Goal: Transaction & Acquisition: Purchase product/service

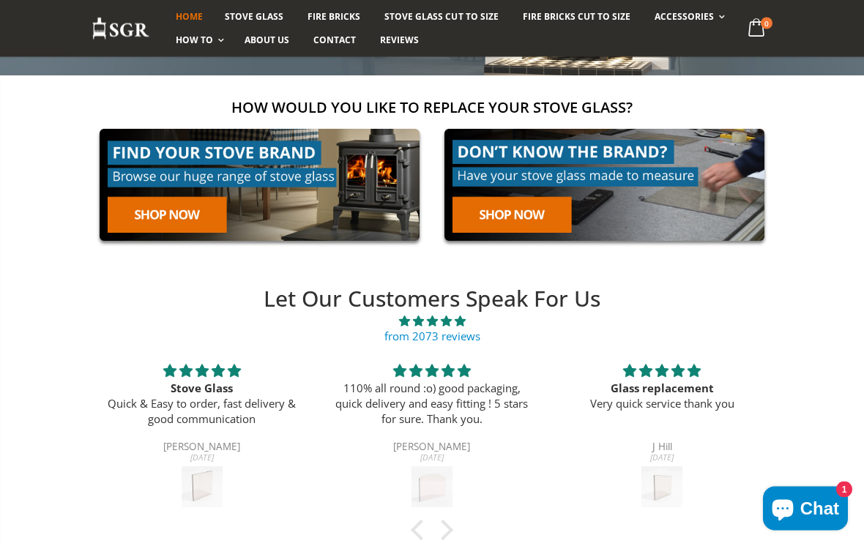
scroll to position [245, 0]
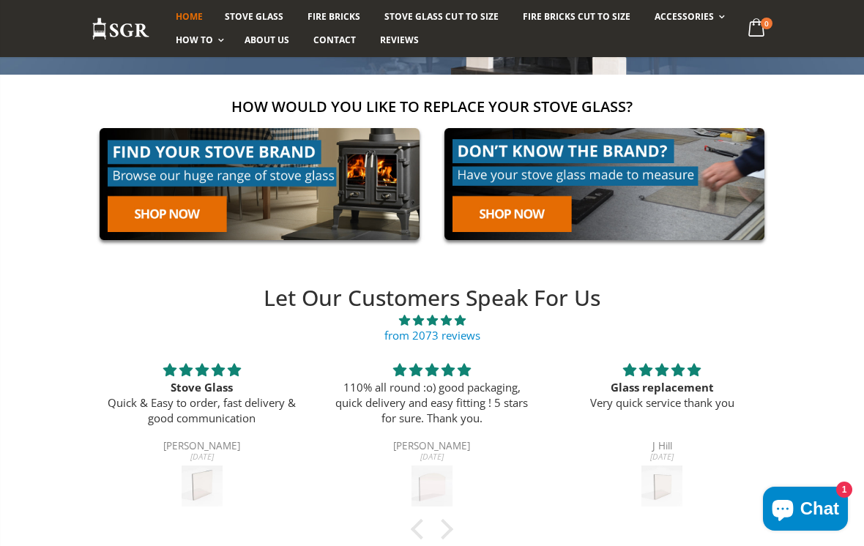
click at [192, 217] on link at bounding box center [259, 184] width 336 height 128
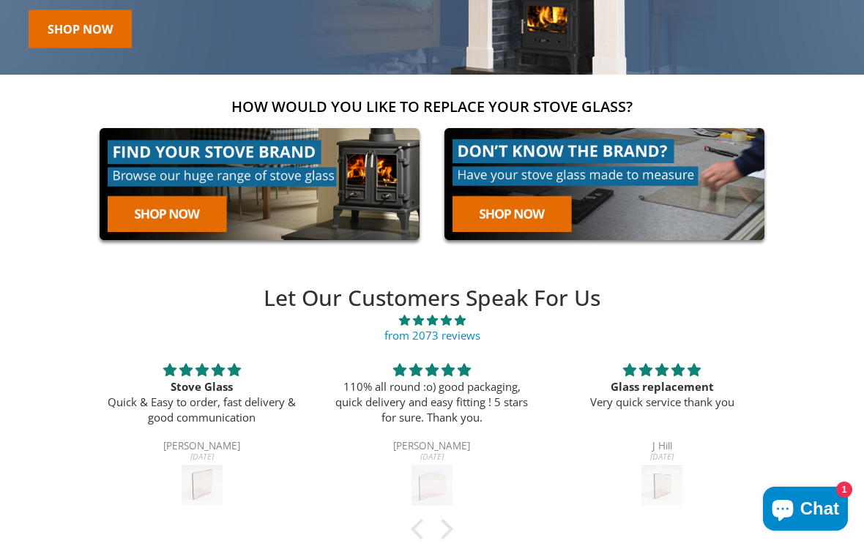
scroll to position [269, 0]
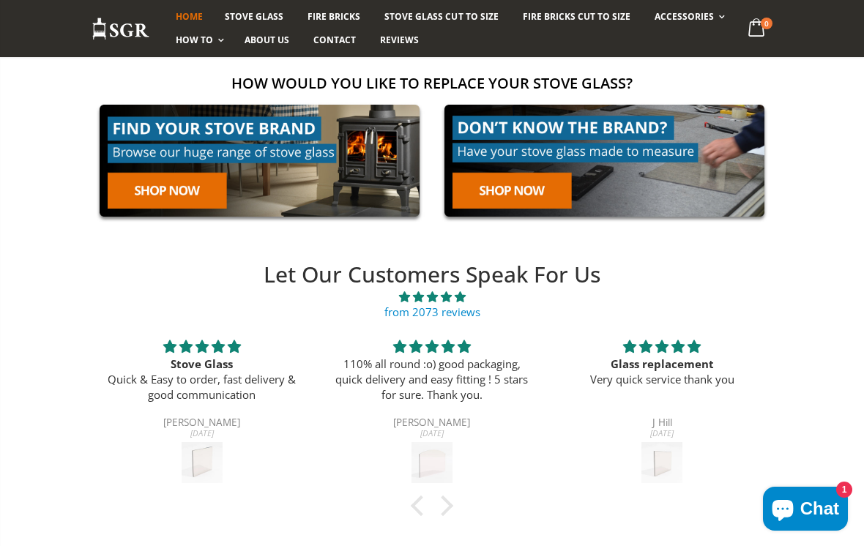
click at [544, 190] on link at bounding box center [604, 161] width 336 height 128
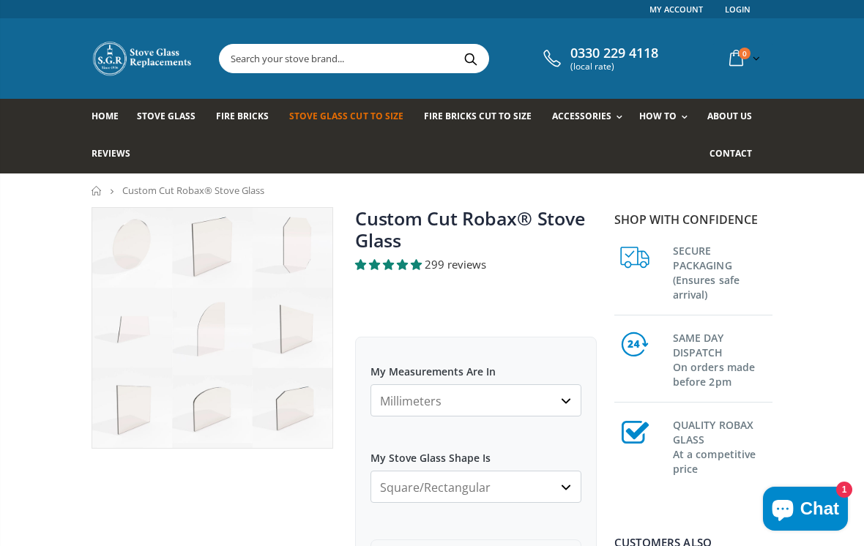
click at [469, 396] on select "Millimeters Centimeters Inches" at bounding box center [475, 400] width 211 height 32
click at [461, 403] on select "Millimeters Centimeters Inches" at bounding box center [475, 400] width 211 height 32
click at [577, 397] on select "Millimeters Centimeters Inches" at bounding box center [475, 400] width 211 height 32
click at [466, 414] on select "Millimeters Centimeters Inches" at bounding box center [475, 400] width 211 height 32
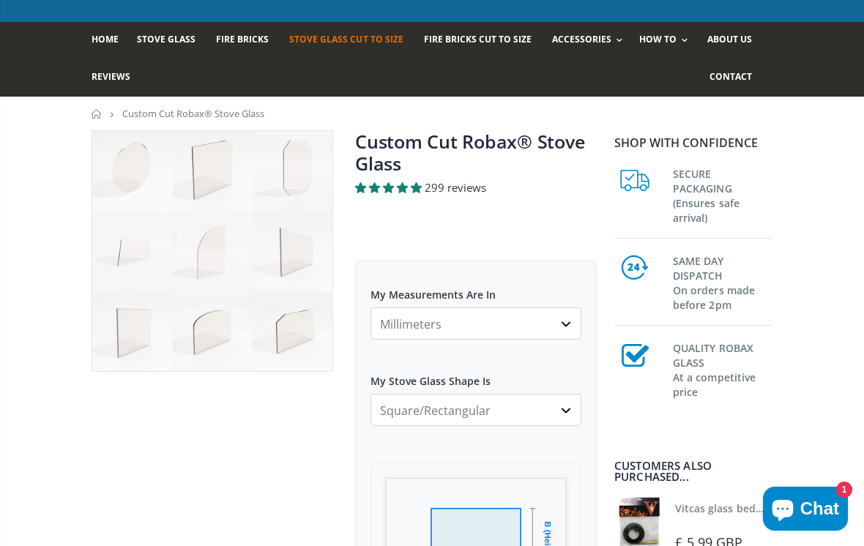
scroll to position [75, 0]
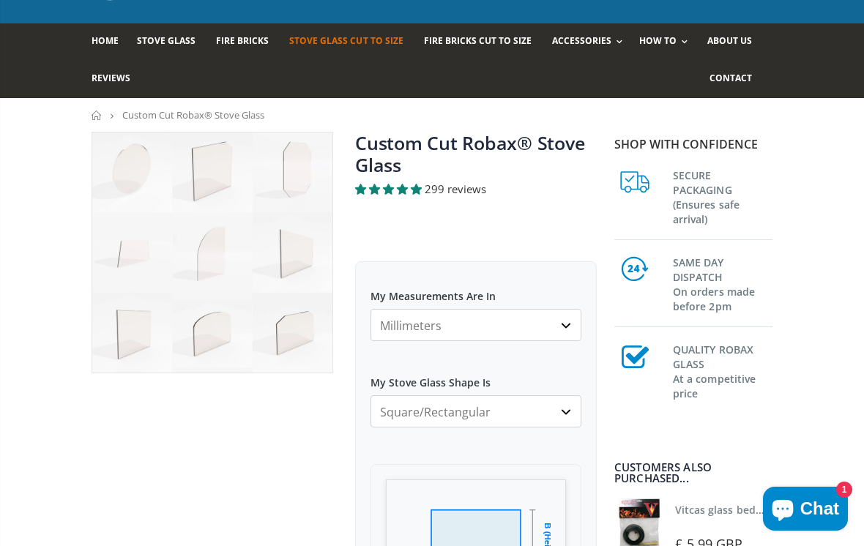
click at [471, 318] on select "Millimeters Centimeters Inches" at bounding box center [475, 325] width 211 height 32
click at [463, 335] on select "Millimeters Centimeters Inches" at bounding box center [475, 325] width 211 height 32
click at [468, 324] on select "Millimeters Centimeters Inches" at bounding box center [475, 325] width 211 height 32
click at [478, 332] on select "Millimeters Centimeters Inches" at bounding box center [475, 325] width 211 height 32
select select "mm"
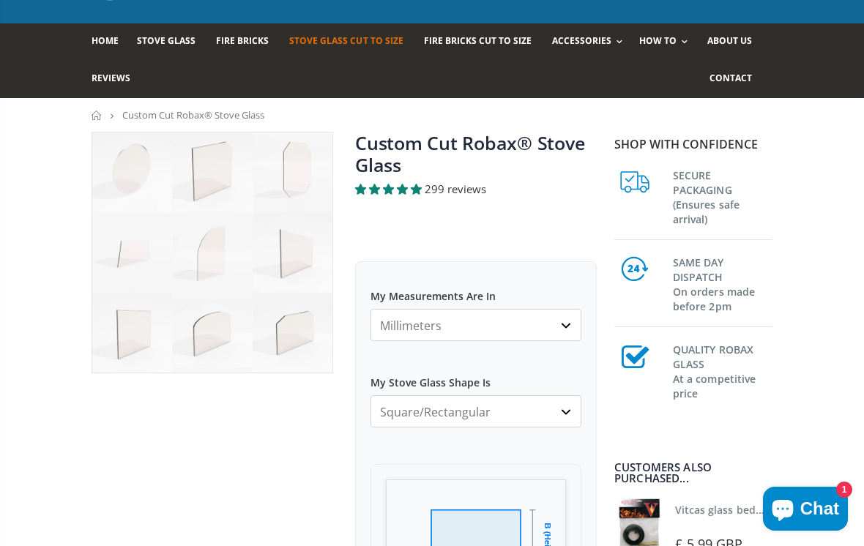
click at [571, 321] on select "Millimeters Centimeters Inches" at bounding box center [475, 325] width 211 height 32
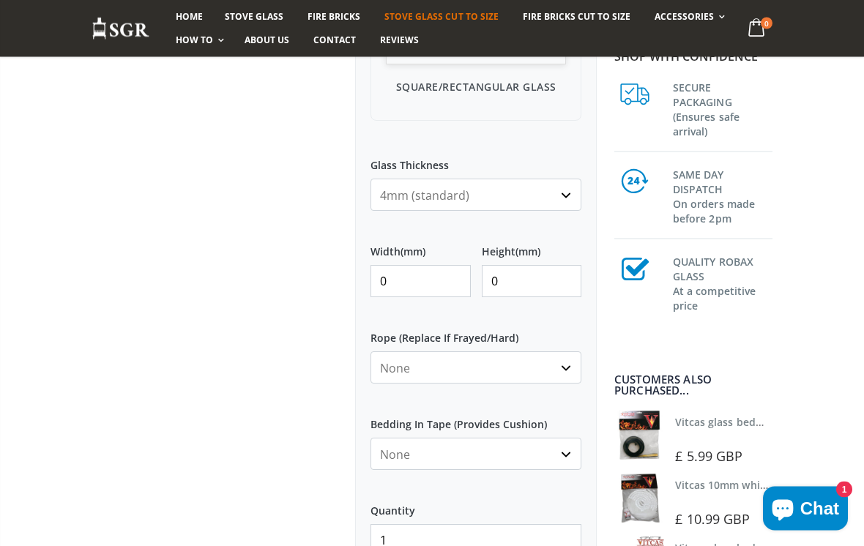
scroll to position [621, 0]
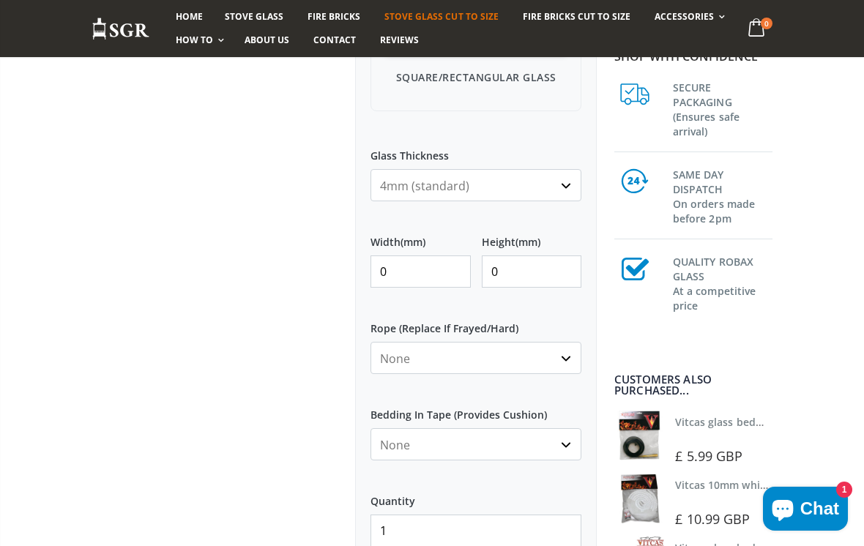
click at [418, 277] on input "0" at bounding box center [420, 271] width 100 height 32
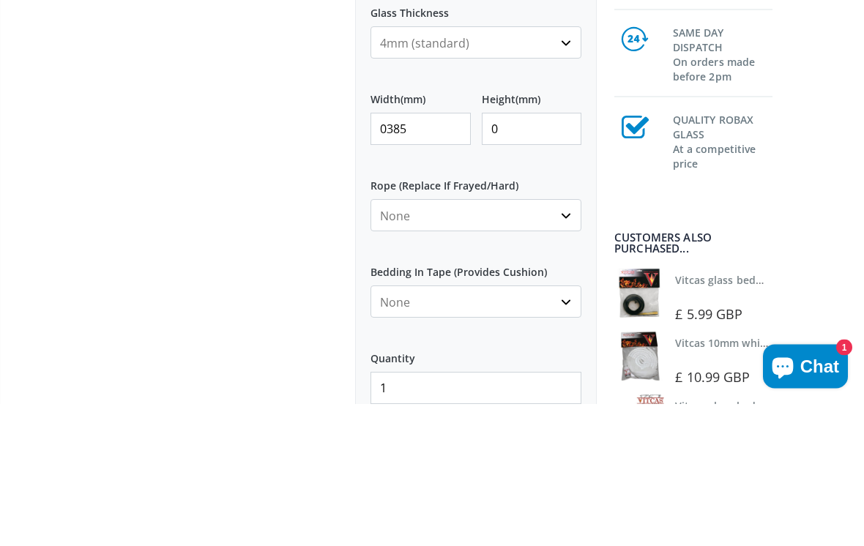
type input "0385"
click at [529, 255] on input "0" at bounding box center [532, 271] width 100 height 32
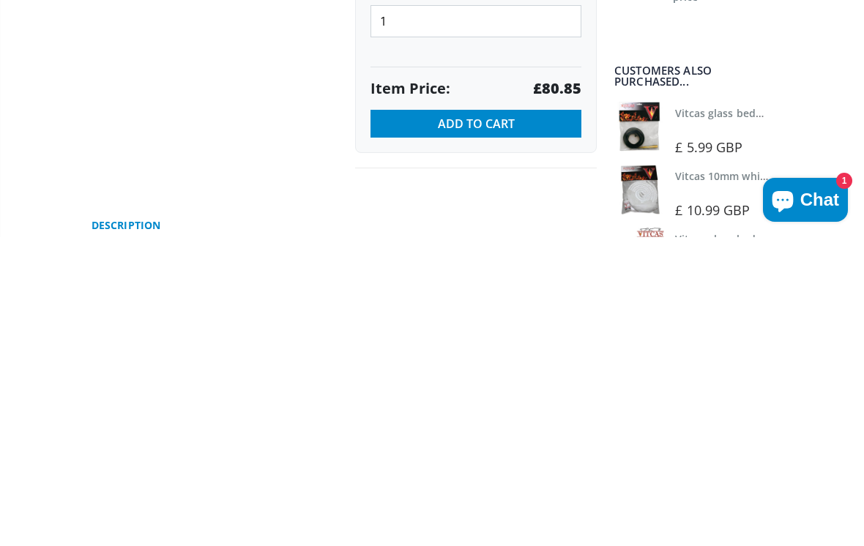
scroll to position [821, 0]
type input "0350"
click at [505, 425] on span "Add to Cart" at bounding box center [476, 433] width 77 height 16
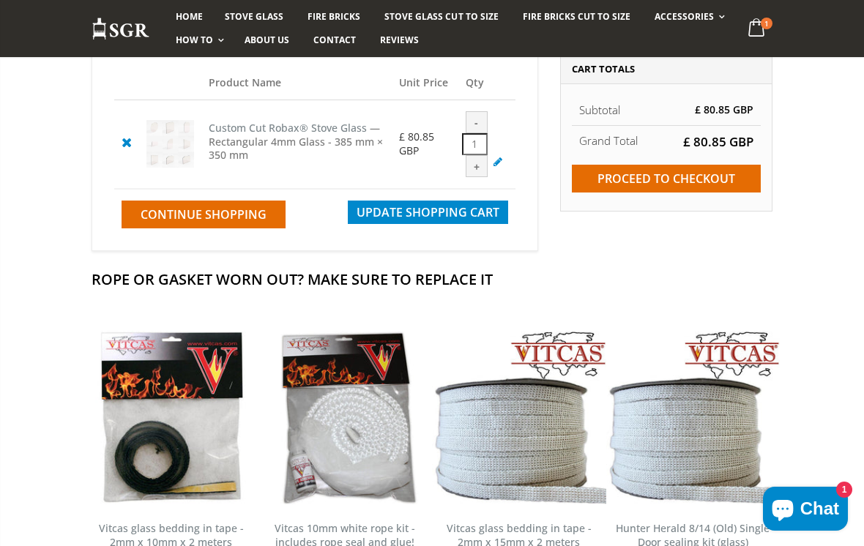
scroll to position [195, 0]
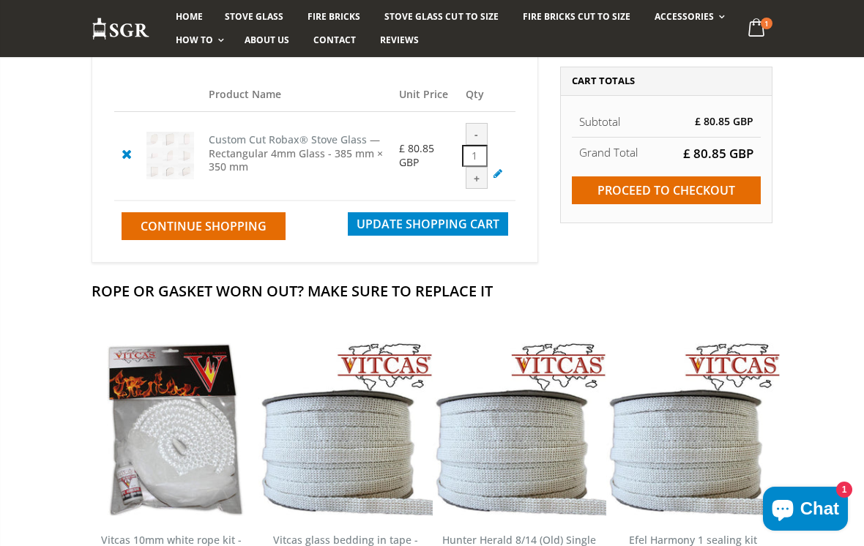
click at [704, 195] on input "Proceed to checkout" at bounding box center [666, 190] width 189 height 28
